Goal: Transaction & Acquisition: Purchase product/service

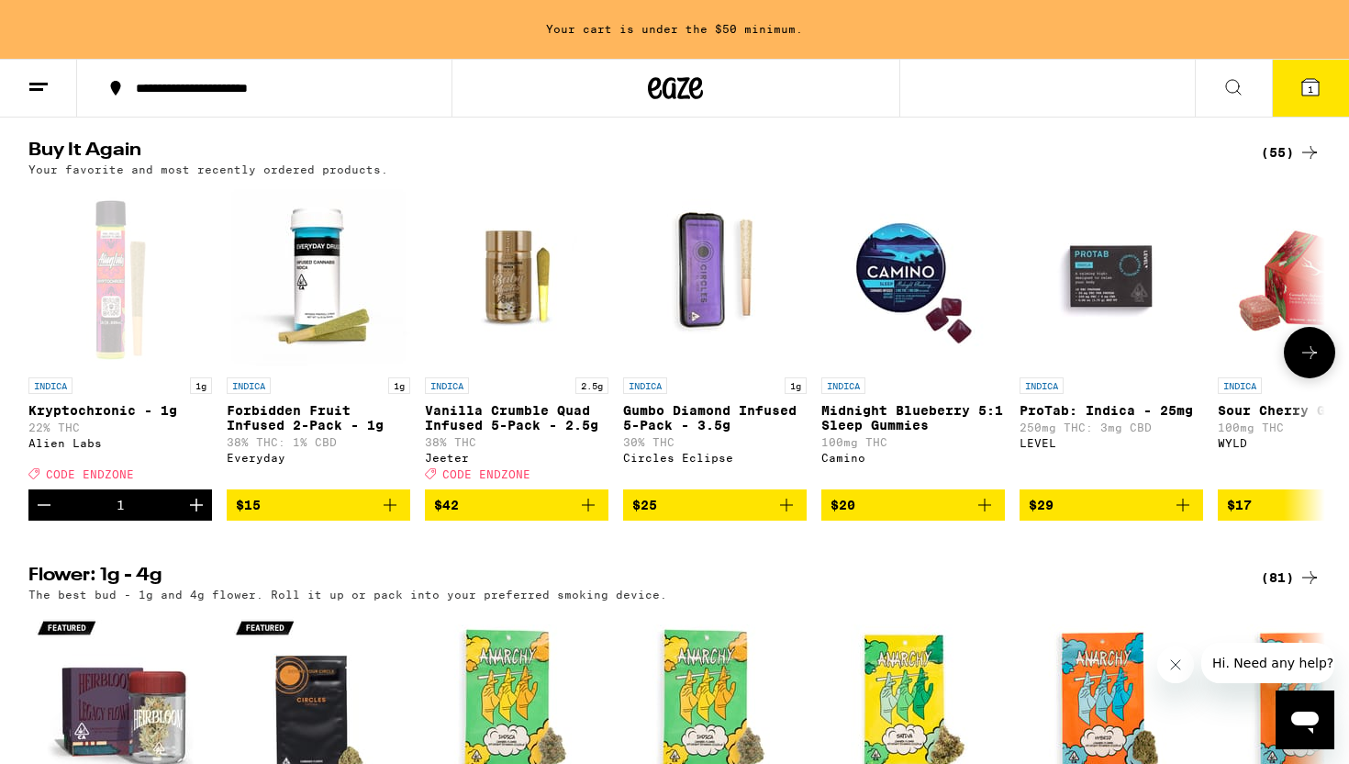
scroll to position [1031, 0]
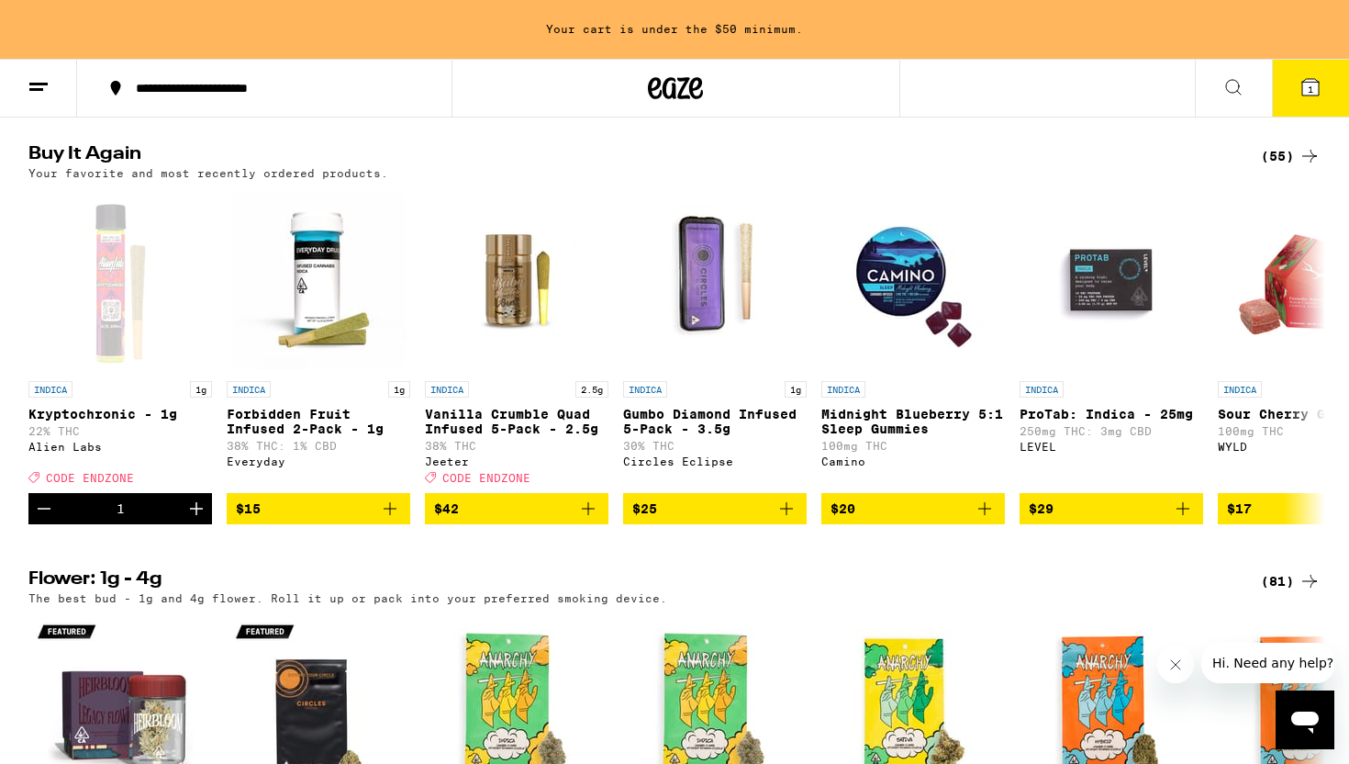
click at [1294, 167] on div "(55)" at bounding box center [1291, 156] width 60 height 22
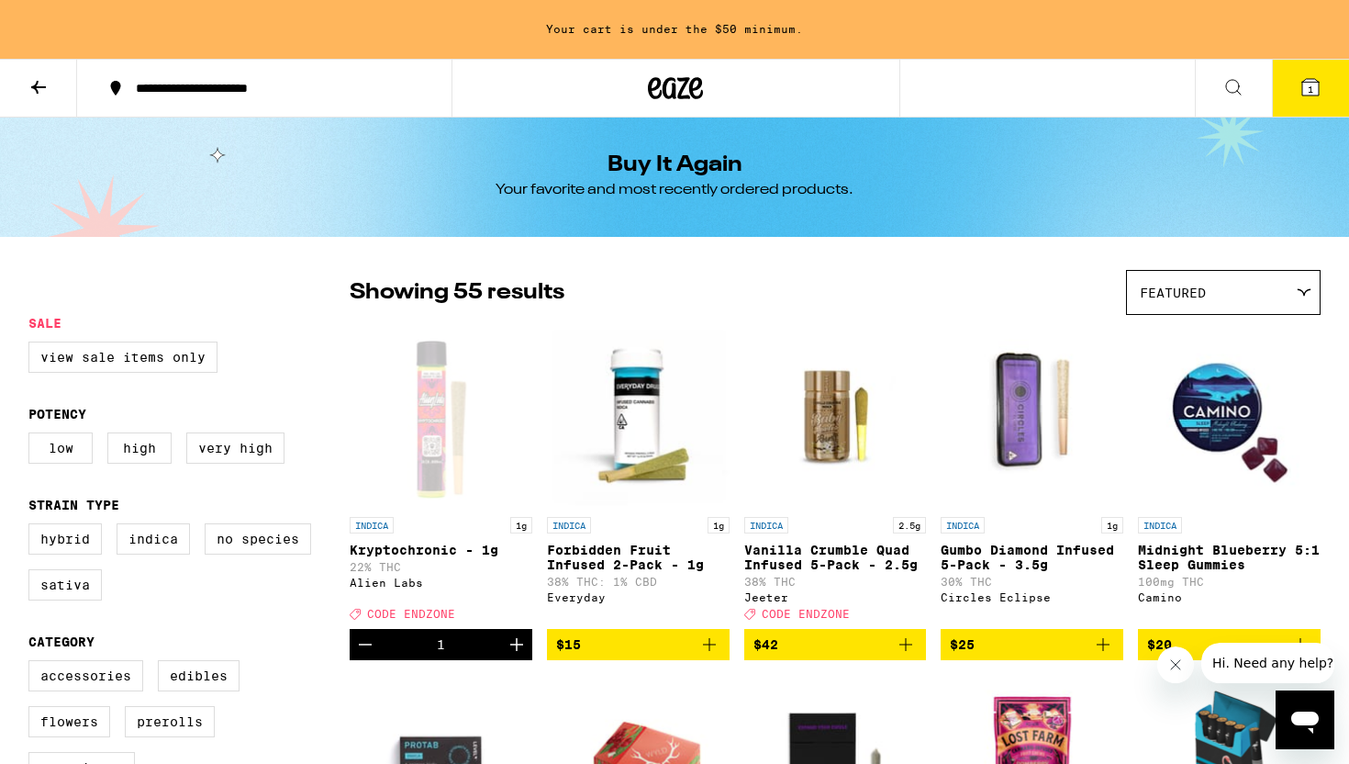
click at [701, 87] on icon at bounding box center [675, 88] width 55 height 33
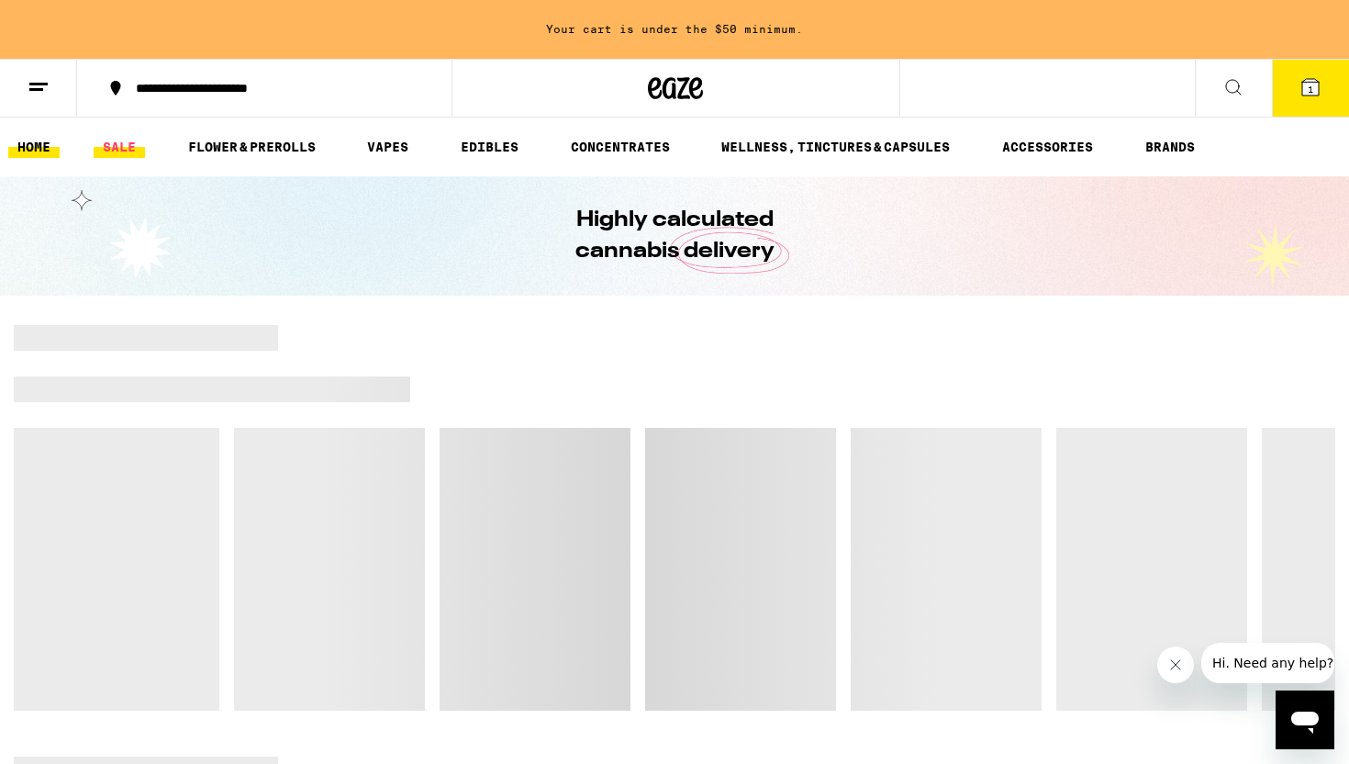
click at [117, 153] on link "SALE" at bounding box center [119, 147] width 51 height 22
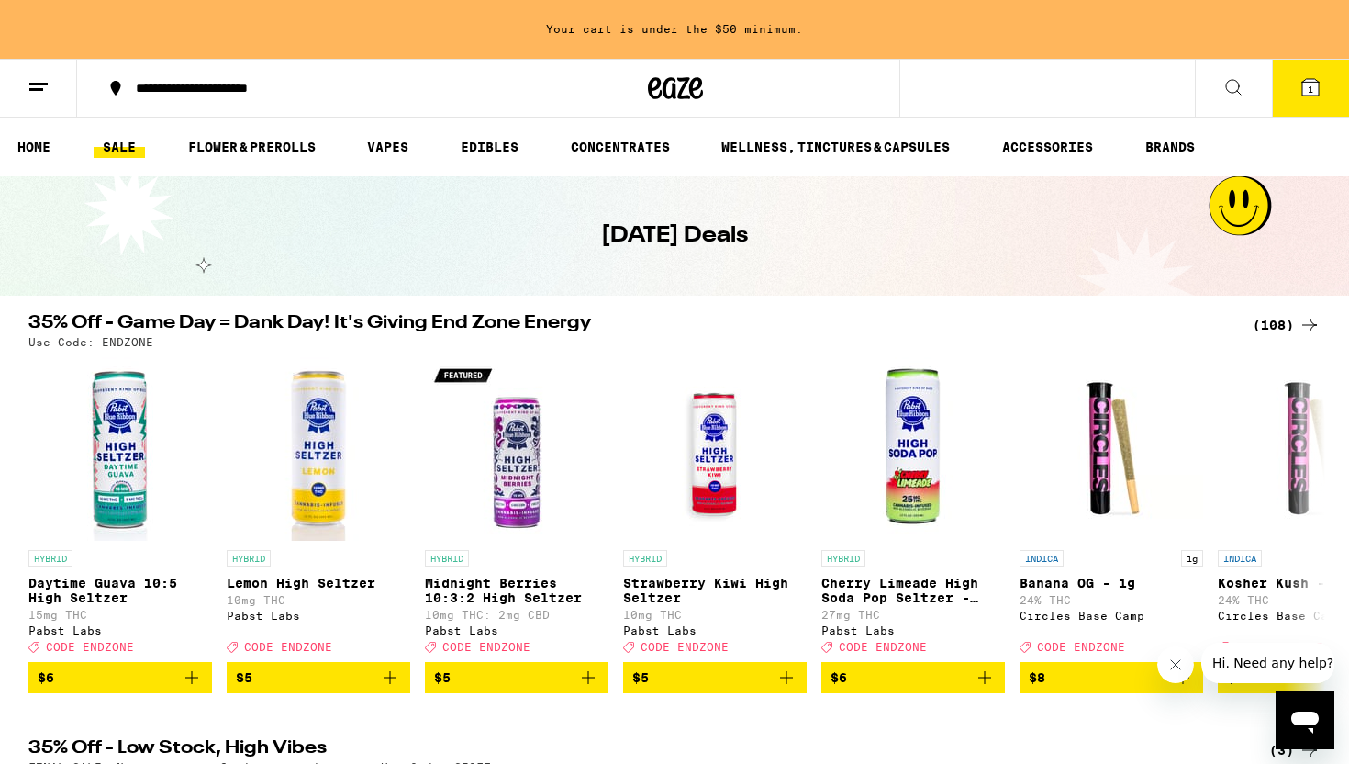
click at [1278, 322] on div "(108)" at bounding box center [1287, 325] width 68 height 22
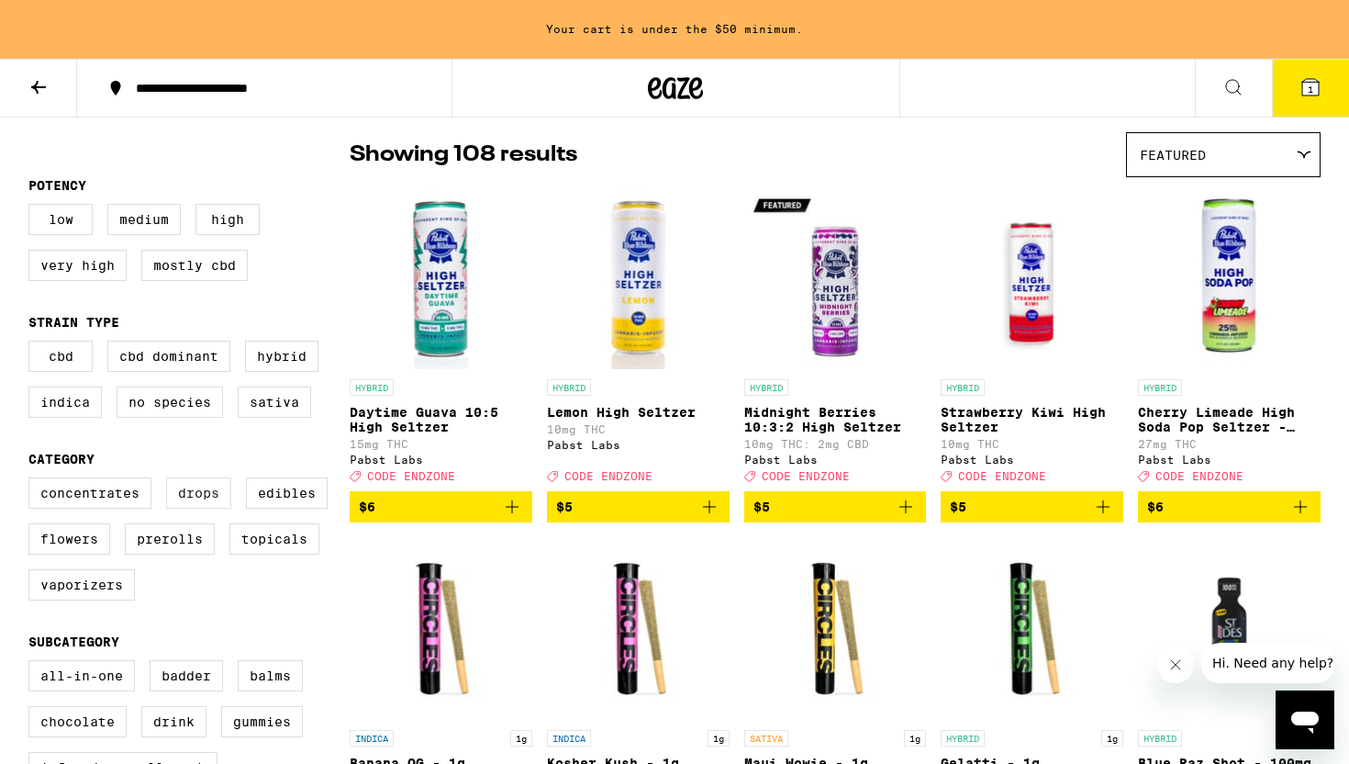
scroll to position [158, 0]
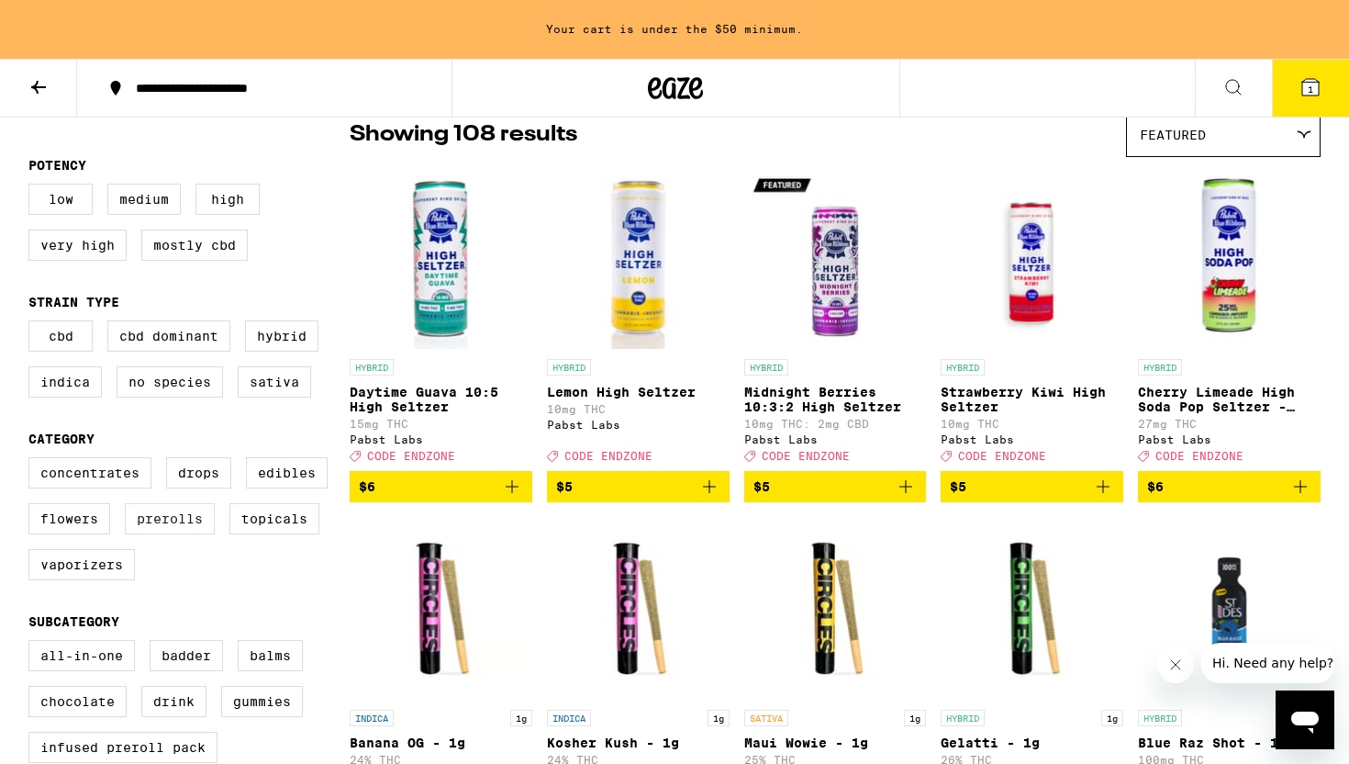
click at [179, 534] on label "Prerolls" at bounding box center [170, 518] width 90 height 31
click at [33, 461] on input "Prerolls" at bounding box center [32, 460] width 1 height 1
checkbox input "true"
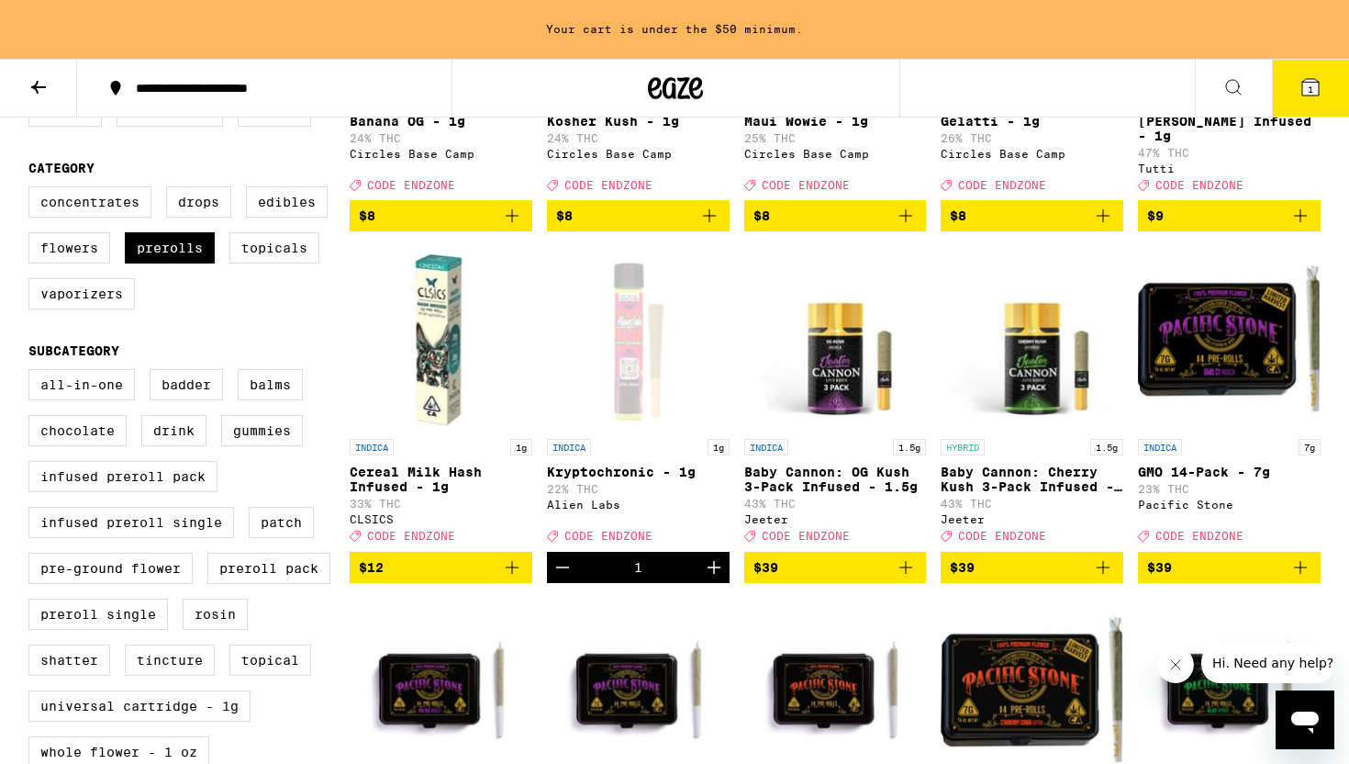
scroll to position [261, 0]
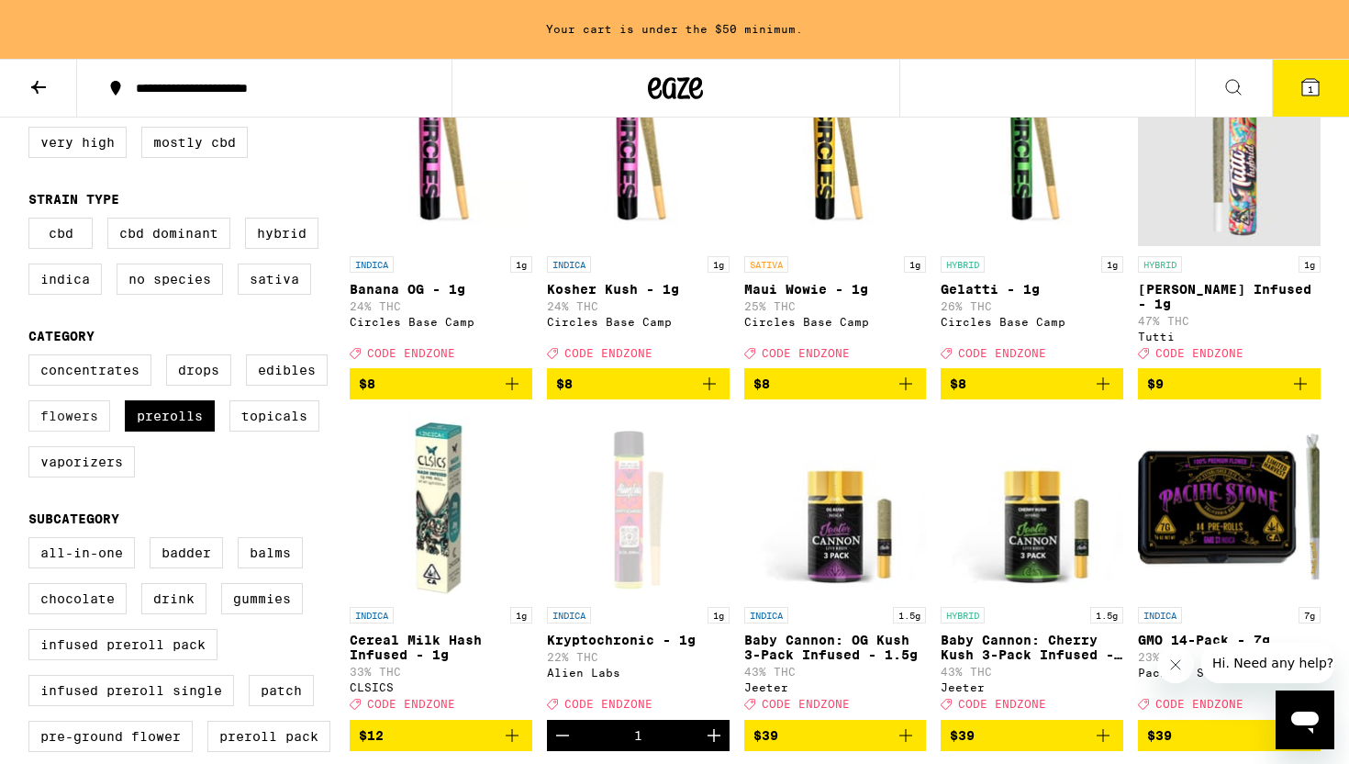
click at [84, 431] on label "Flowers" at bounding box center [69, 415] width 82 height 31
click at [33, 358] on input "Flowers" at bounding box center [32, 357] width 1 height 1
checkbox input "true"
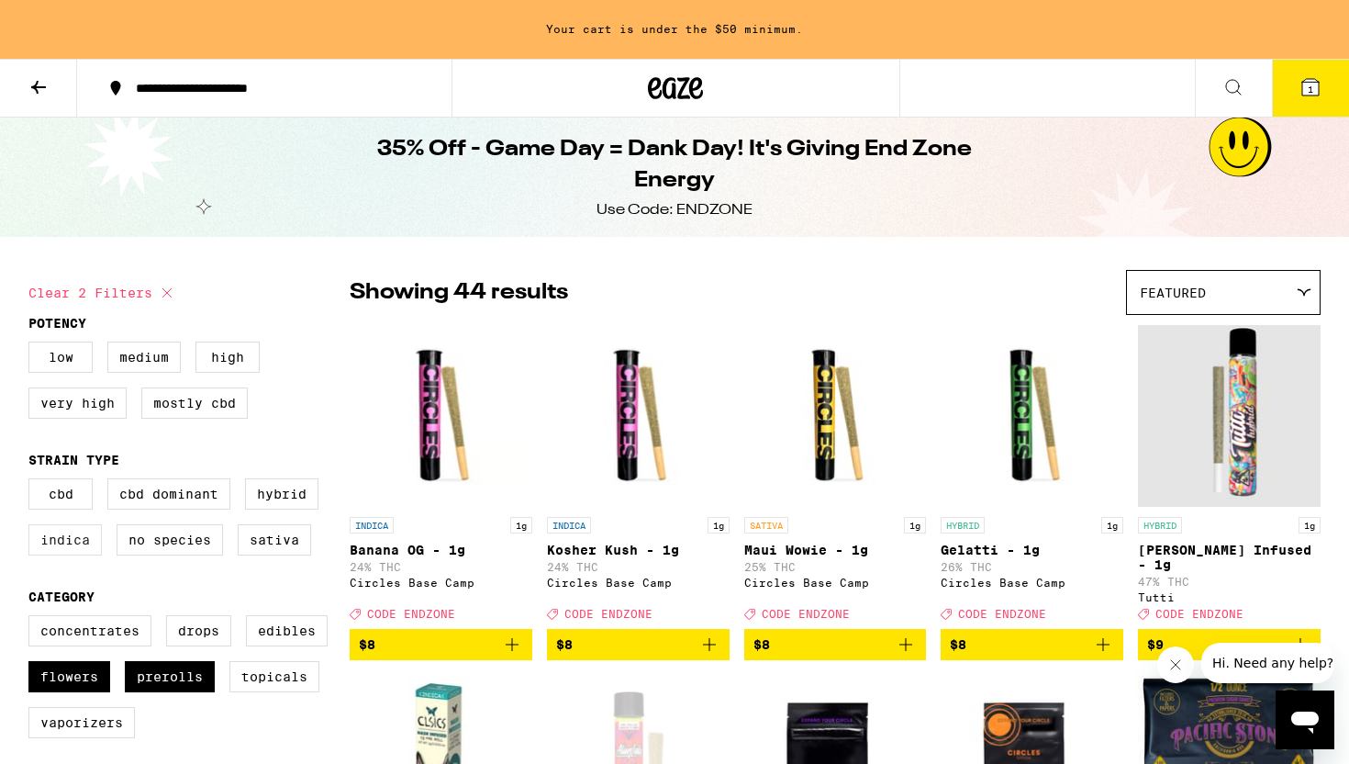
click at [86, 546] on label "Indica" at bounding box center [64, 539] width 73 height 31
click at [33, 482] on input "Indica" at bounding box center [32, 481] width 1 height 1
checkbox input "true"
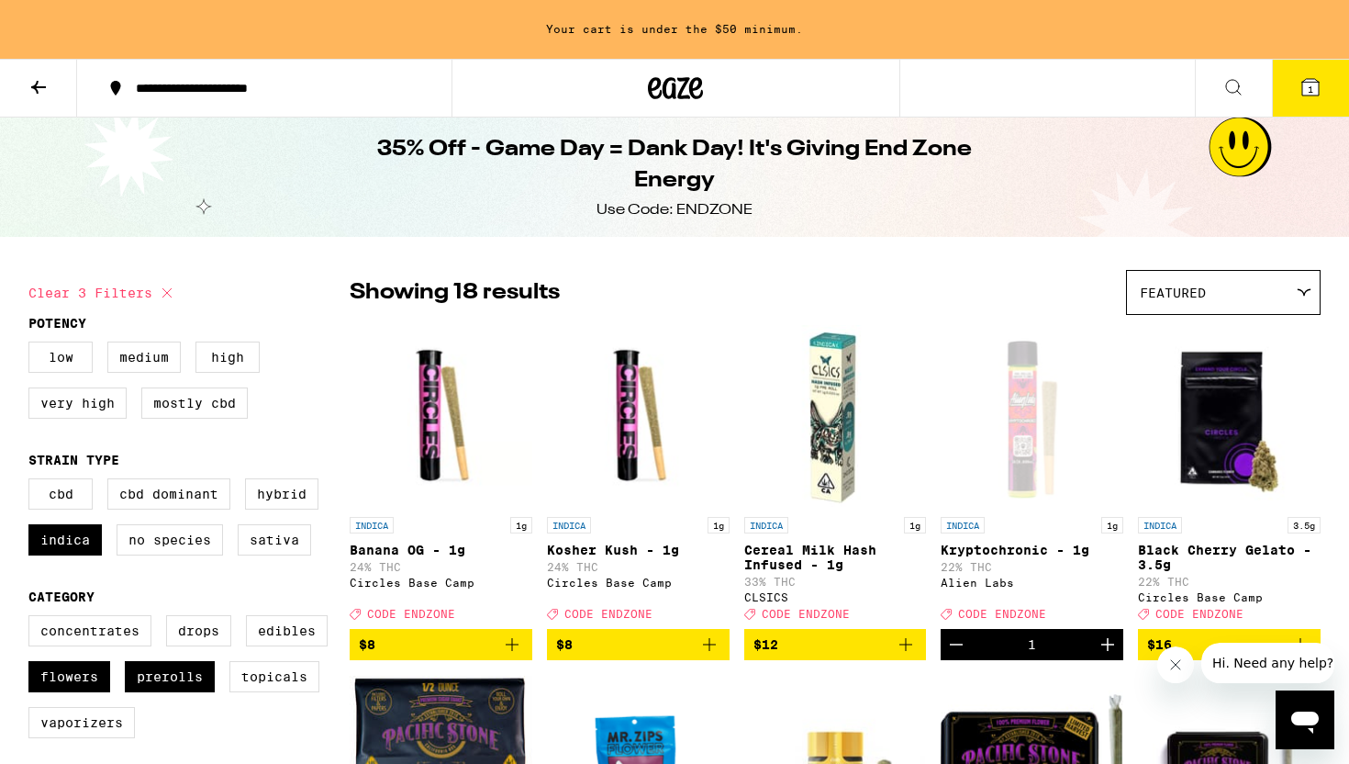
click at [698, 273] on div "Showing 18 results Featured Featured Price: Low to High Price: High to Low" at bounding box center [835, 292] width 971 height 45
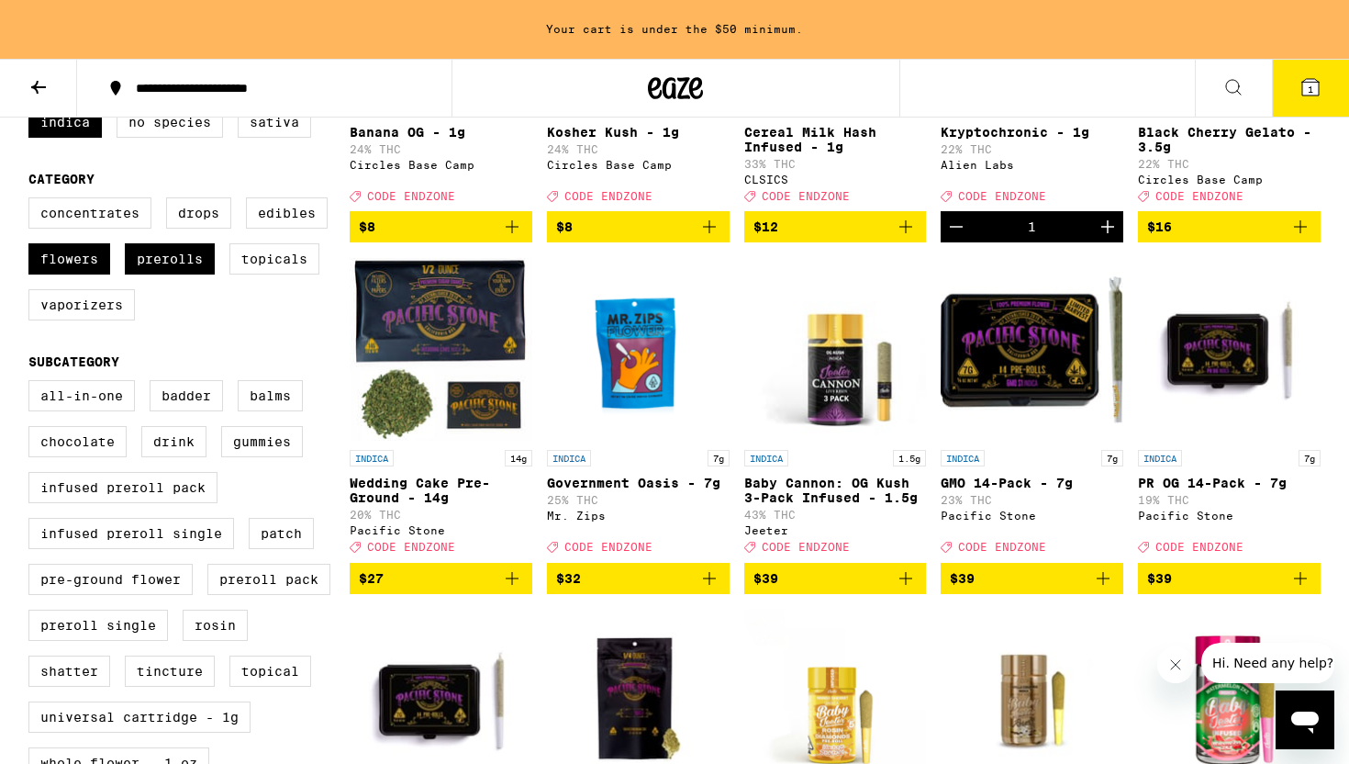
scroll to position [420, 0]
